Goal: Information Seeking & Learning: Learn about a topic

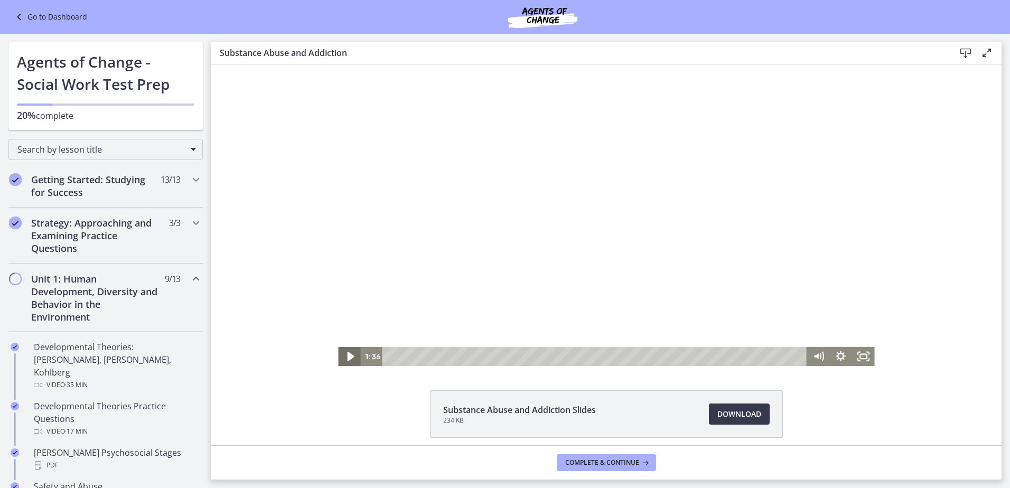
click at [347, 358] on icon "Play Video" at bounding box center [350, 357] width 7 height 10
click at [648, 249] on div at bounding box center [606, 215] width 536 height 302
click at [617, 273] on div at bounding box center [606, 215] width 536 height 302
click at [860, 359] on rect "Fullscreen" at bounding box center [863, 356] width 7 height 4
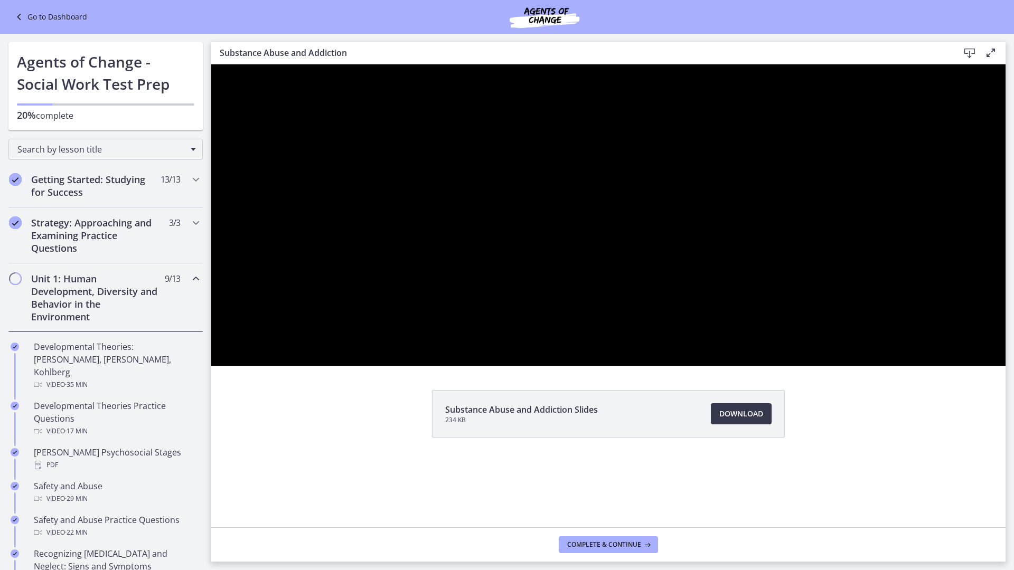
click at [978, 343] on button "Unfullscreen" at bounding box center [991, 354] width 27 height 23
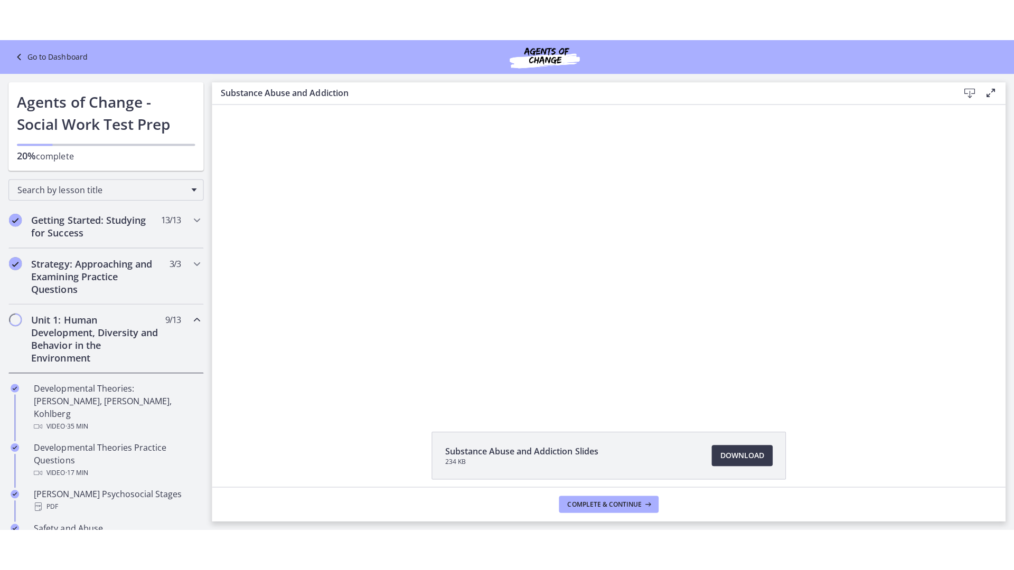
click at [980, 387] on button "Fullscreen" at bounding box center [991, 396] width 22 height 19
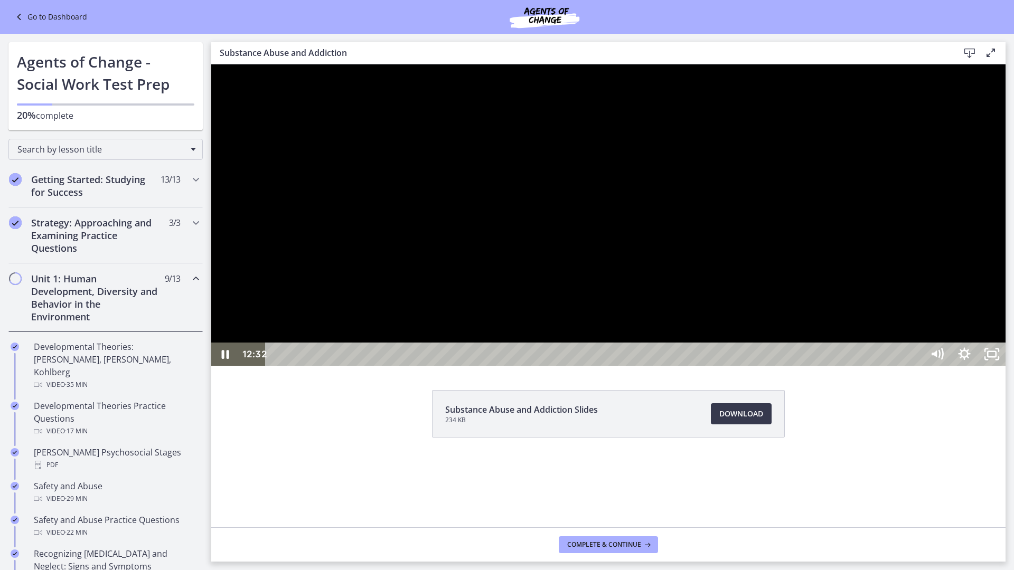
click at [1005, 366] on div at bounding box center [608, 215] width 794 height 302
click at [669, 366] on div at bounding box center [608, 215] width 794 height 302
click at [211, 64] on button "Pause: cbe200utov91j64ibr5g.mp4" at bounding box center [211, 64] width 1 height 1
drag, startPoint x: 425, startPoint y: 64, endPoint x: 373, endPoint y: 71, distance: 51.7
click at [379, 65] on div at bounding box center [608, 215] width 794 height 302
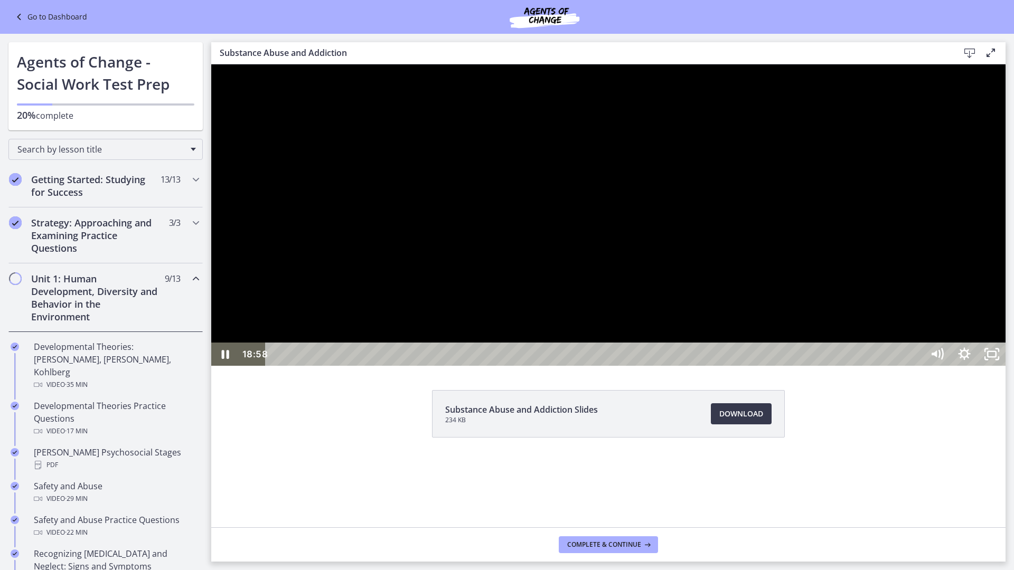
click at [239, 151] on div at bounding box center [608, 215] width 794 height 302
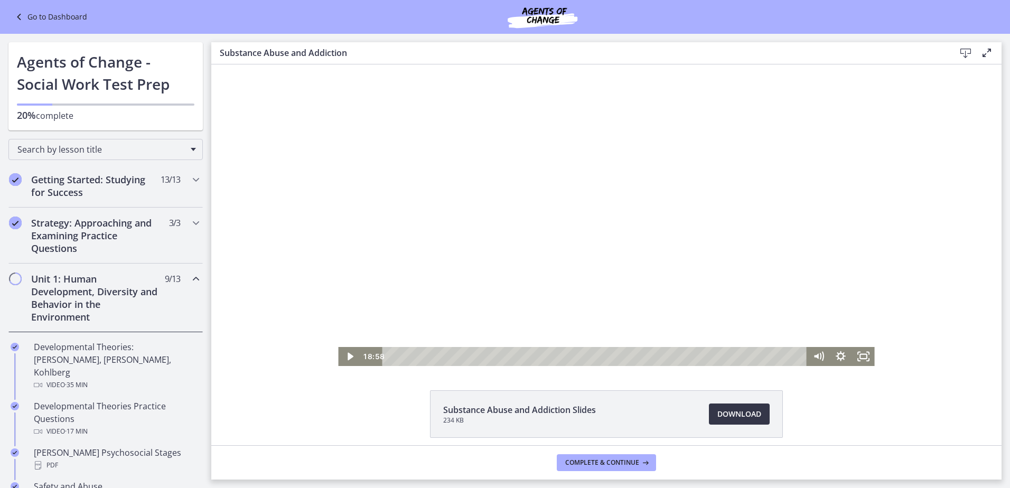
click at [724, 411] on span "Download Opens in a new window" at bounding box center [739, 414] width 44 height 13
click at [567, 218] on div at bounding box center [606, 215] width 536 height 302
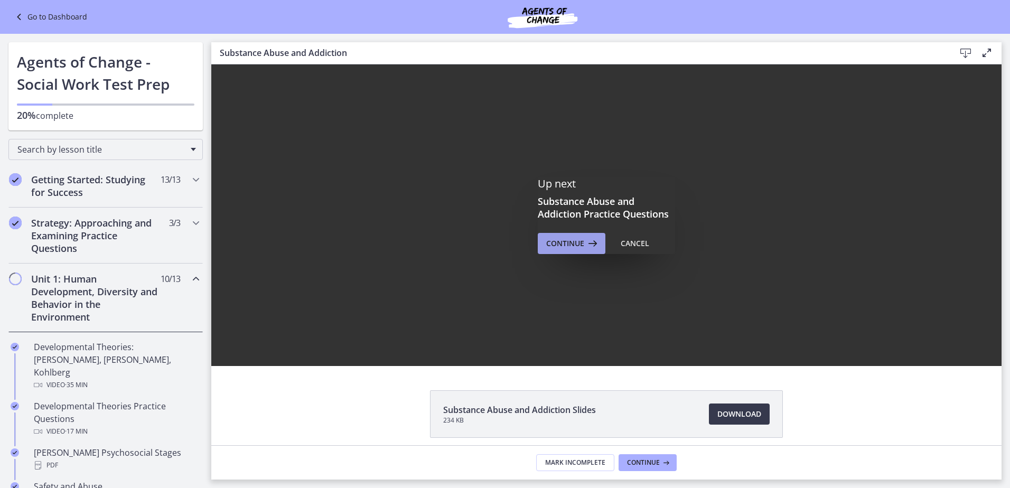
click at [574, 247] on span "Continue" at bounding box center [565, 243] width 38 height 13
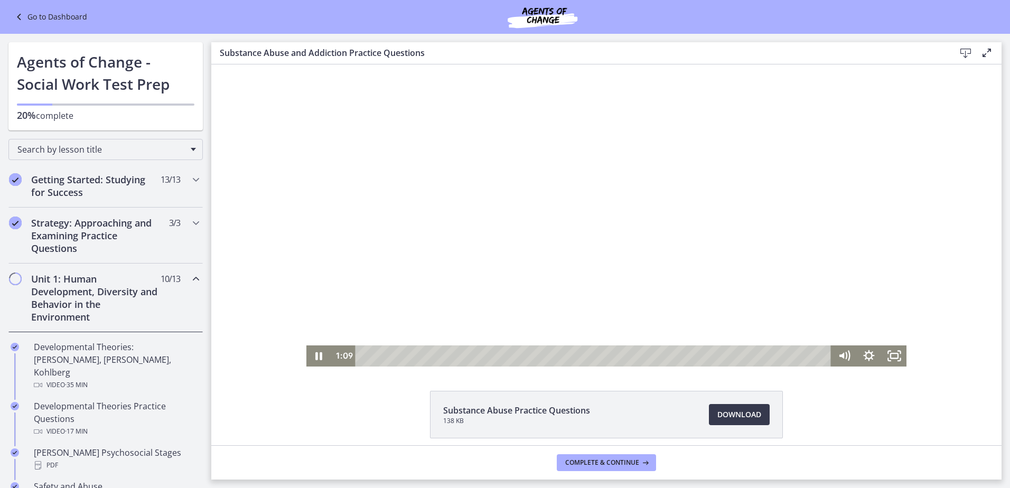
click at [547, 222] on div at bounding box center [606, 215] width 600 height 302
click at [660, 180] on div at bounding box center [606, 215] width 600 height 302
click at [614, 212] on div at bounding box center [606, 215] width 600 height 302
click at [613, 183] on div at bounding box center [606, 215] width 600 height 302
click at [700, 204] on div at bounding box center [606, 215] width 600 height 302
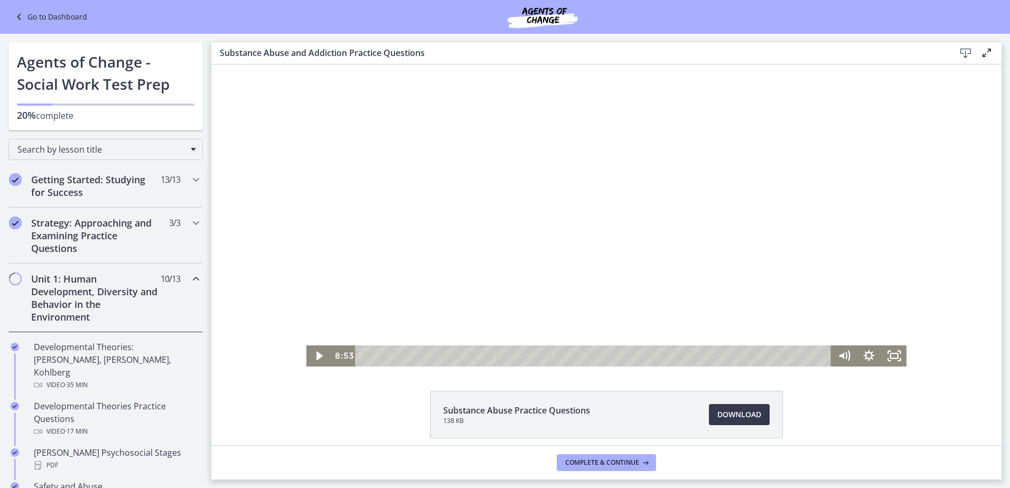
click at [648, 200] on div at bounding box center [606, 215] width 600 height 302
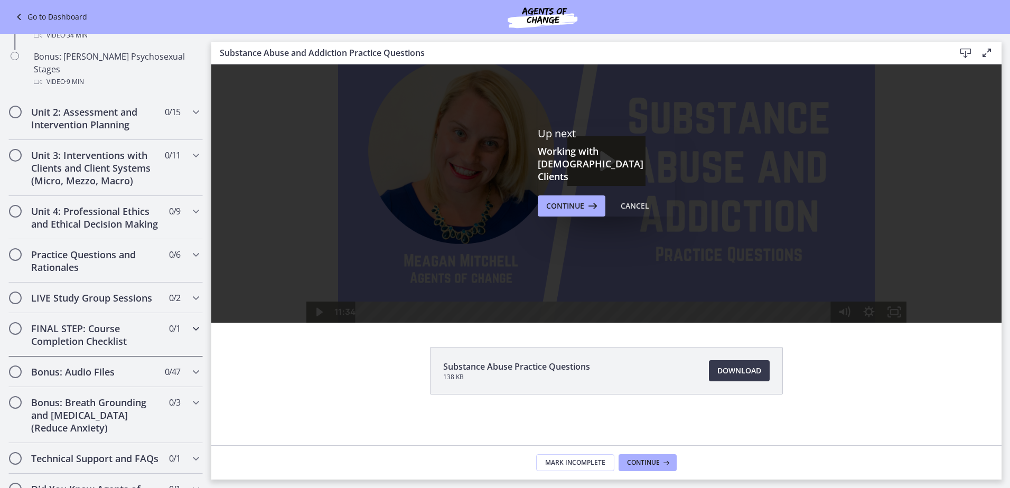
scroll to position [814, 0]
